Goal: Check status

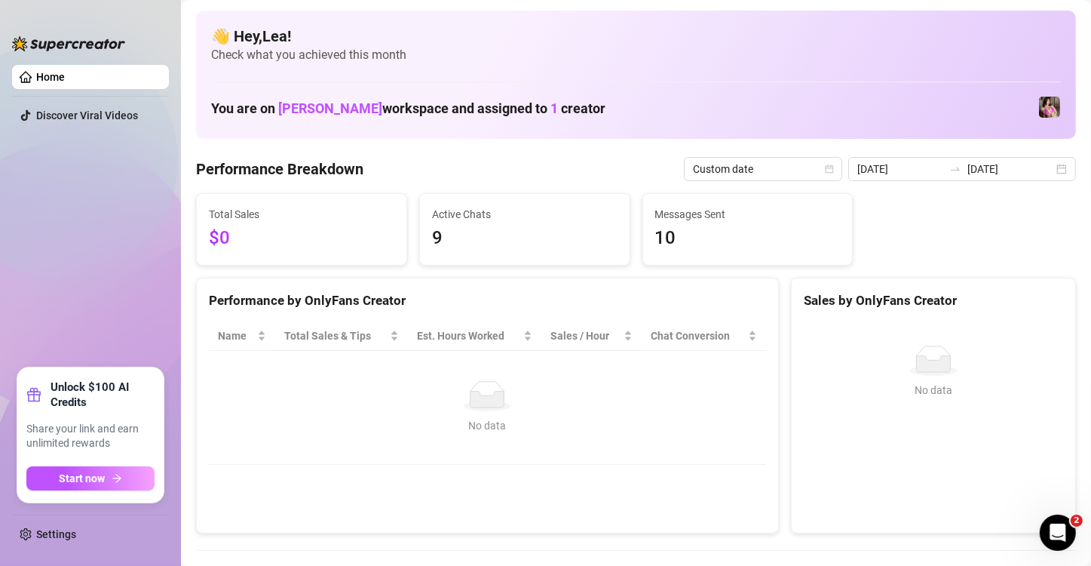
scroll to position [75, 0]
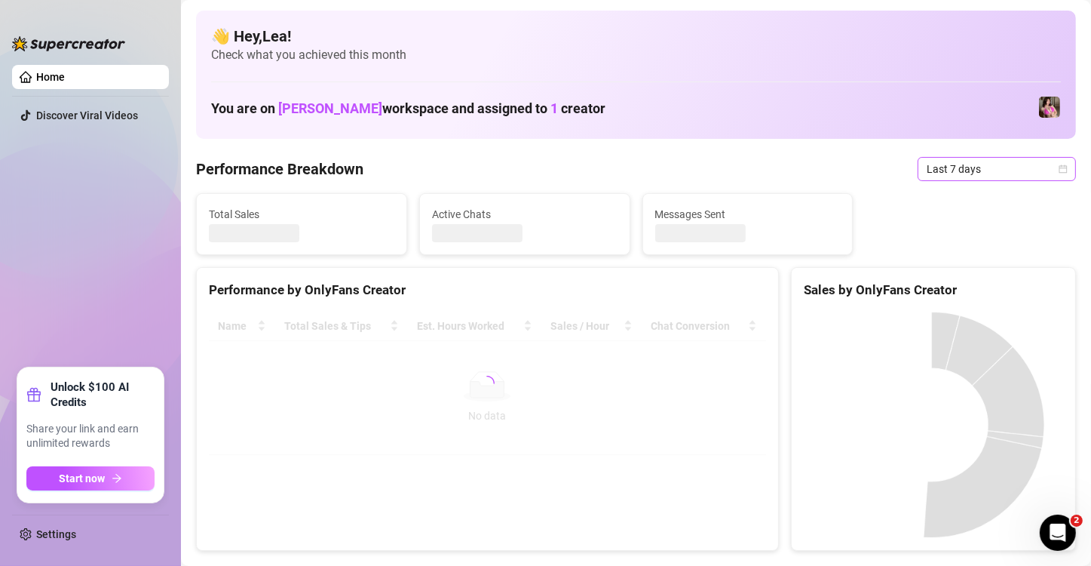
click at [1055, 170] on div "Last 7 days" at bounding box center [997, 169] width 158 height 24
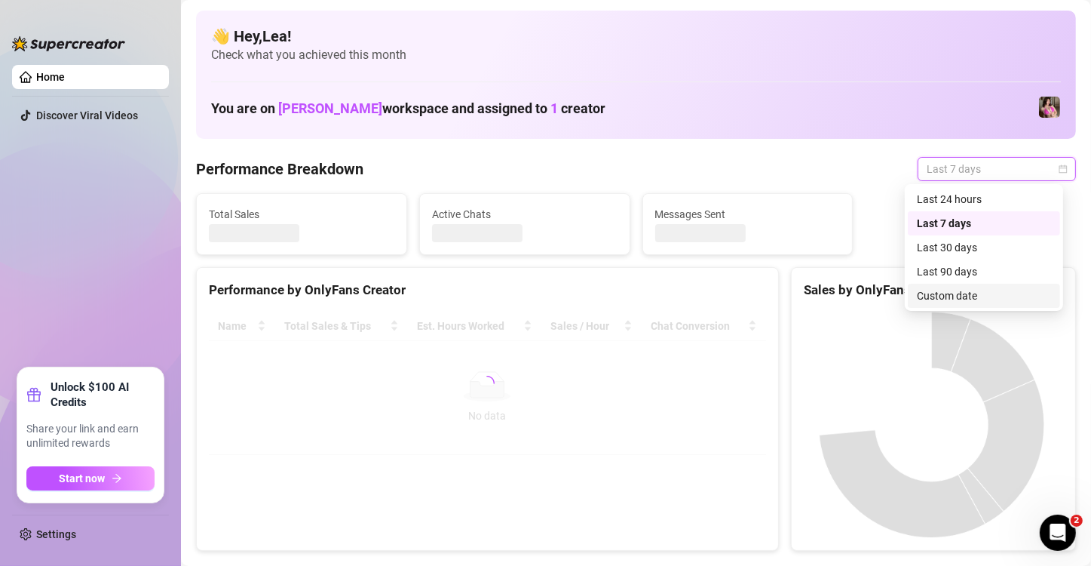
click at [974, 302] on div "Custom date" at bounding box center [984, 295] width 134 height 17
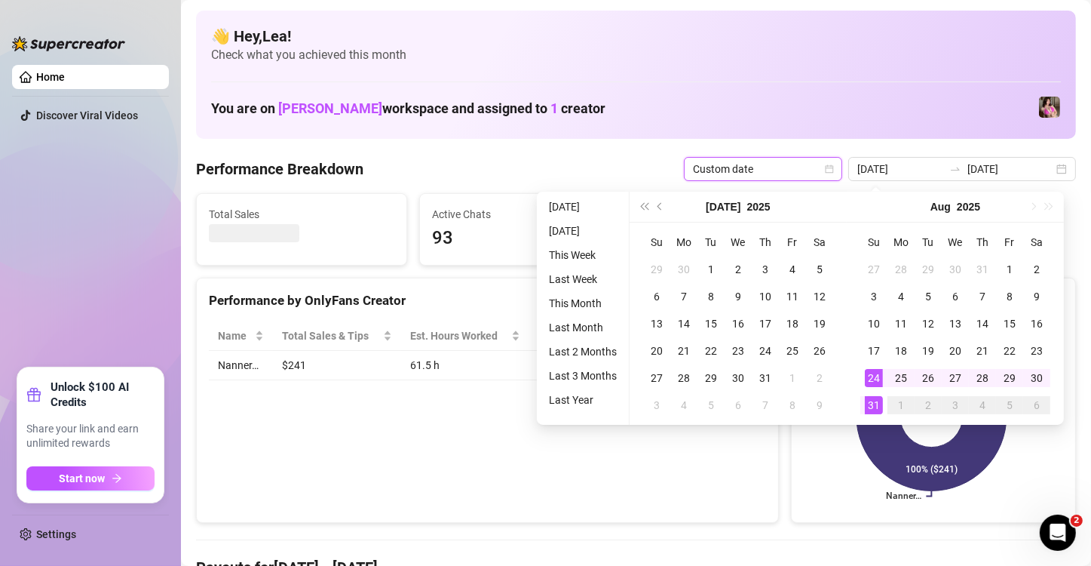
type input "[DATE]"
click at [877, 396] on div "31" at bounding box center [874, 405] width 18 height 18
click at [874, 406] on div "31" at bounding box center [874, 405] width 18 height 18
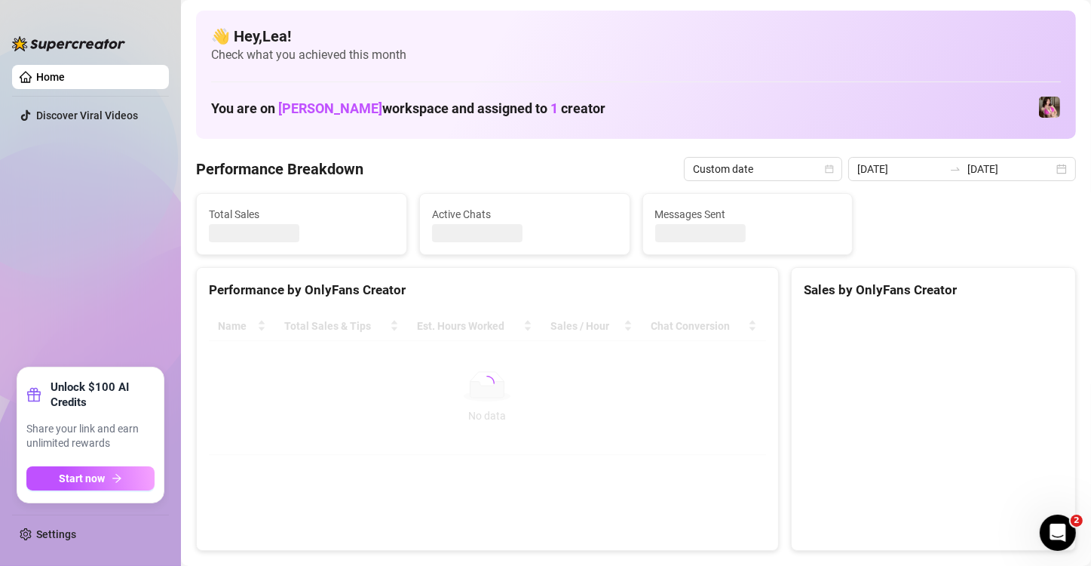
type input "[DATE]"
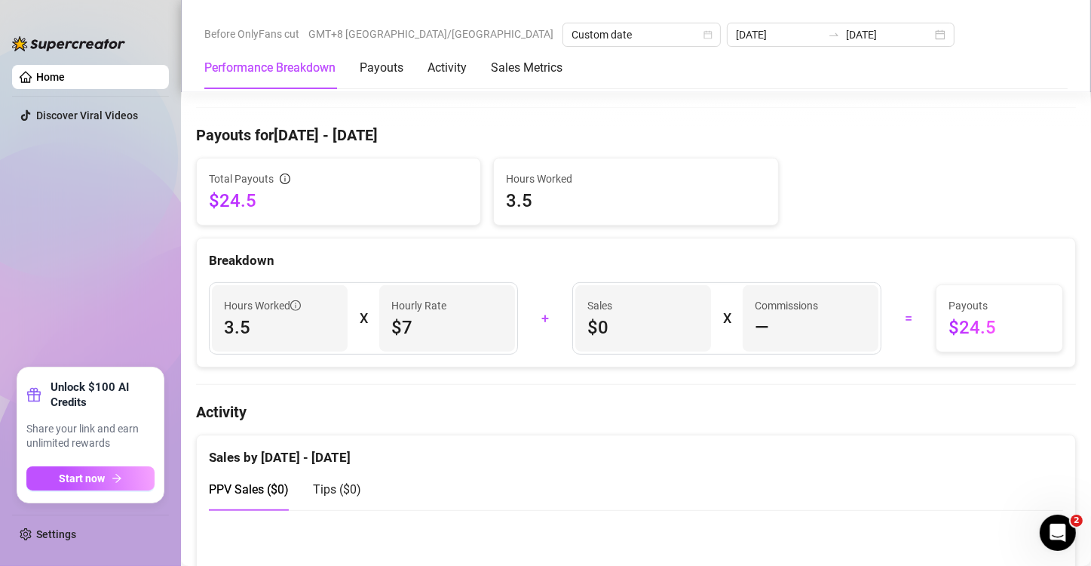
scroll to position [452, 0]
